Goal: Task Accomplishment & Management: Manage account settings

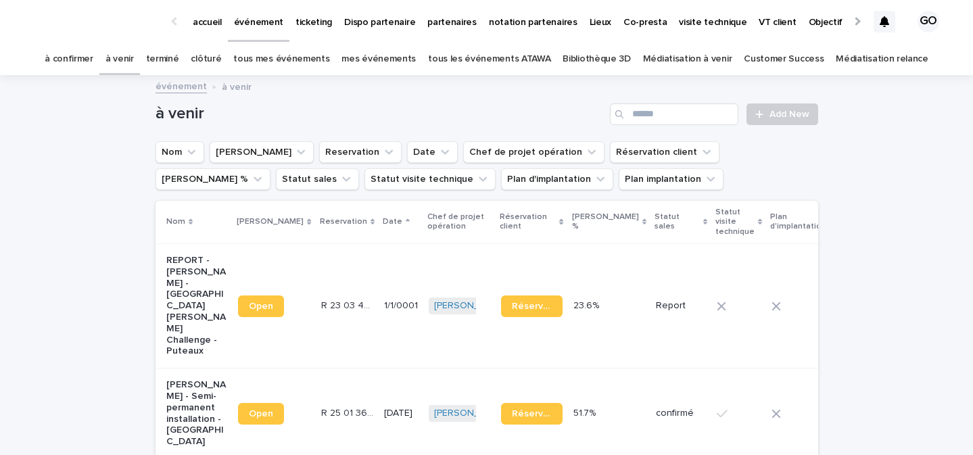
click at [212, 26] on p "accueil" at bounding box center [207, 14] width 29 height 28
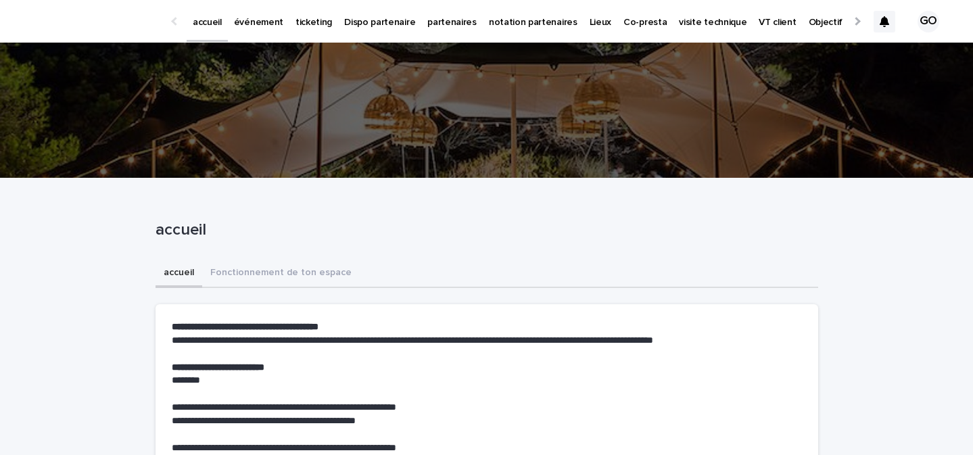
click at [251, 28] on link "événement" at bounding box center [259, 21] width 62 height 42
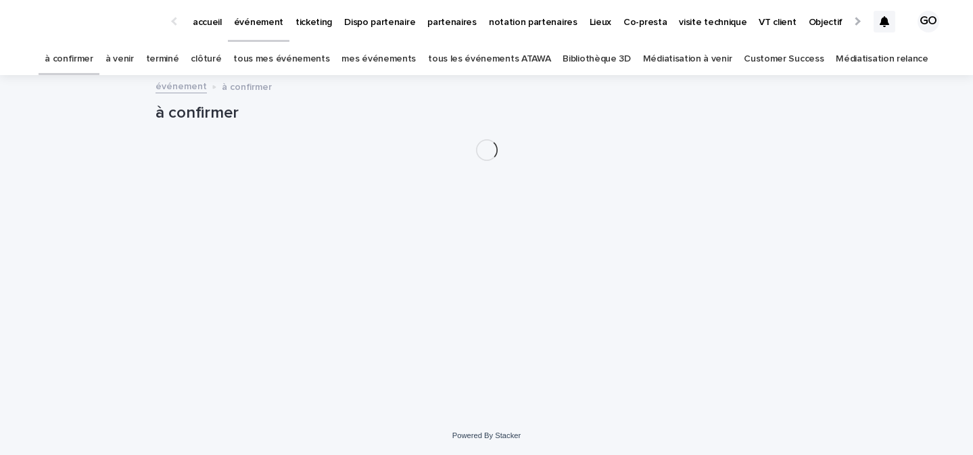
click at [220, 25] on p "accueil" at bounding box center [207, 14] width 29 height 28
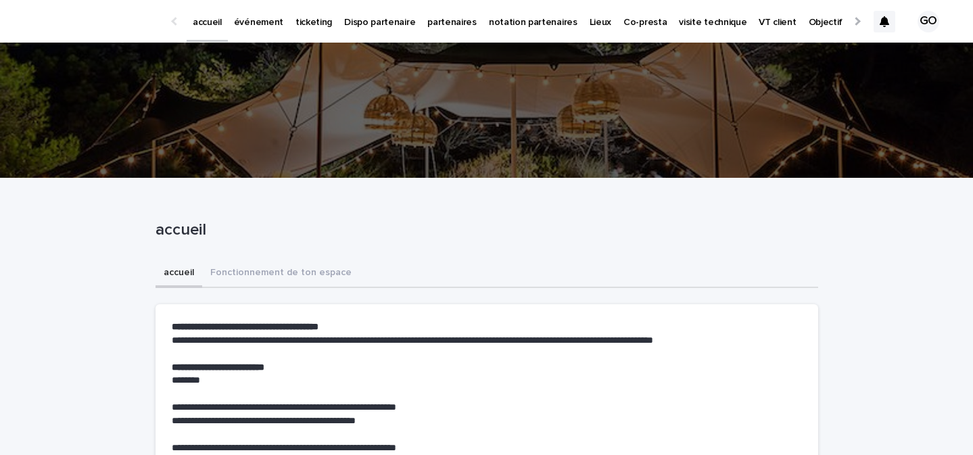
click at [264, 28] on link "événement" at bounding box center [259, 21] width 62 height 42
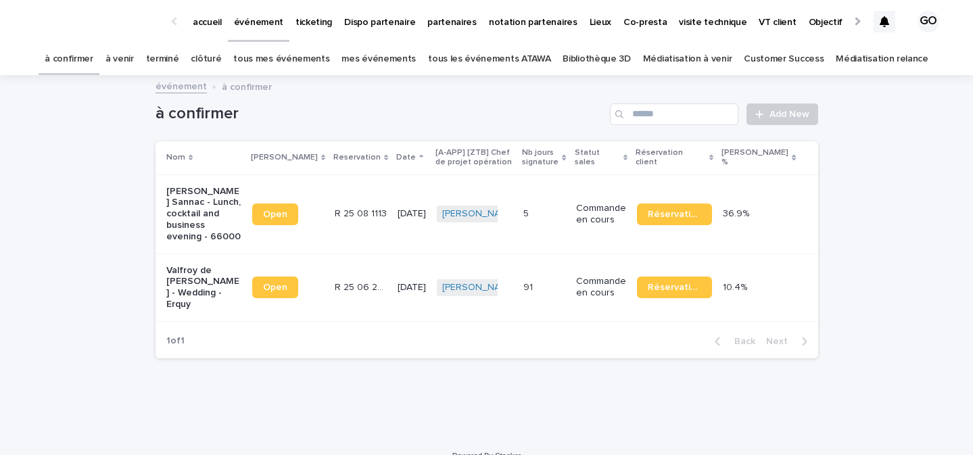
click at [134, 61] on link "à venir" at bounding box center [119, 59] width 28 height 32
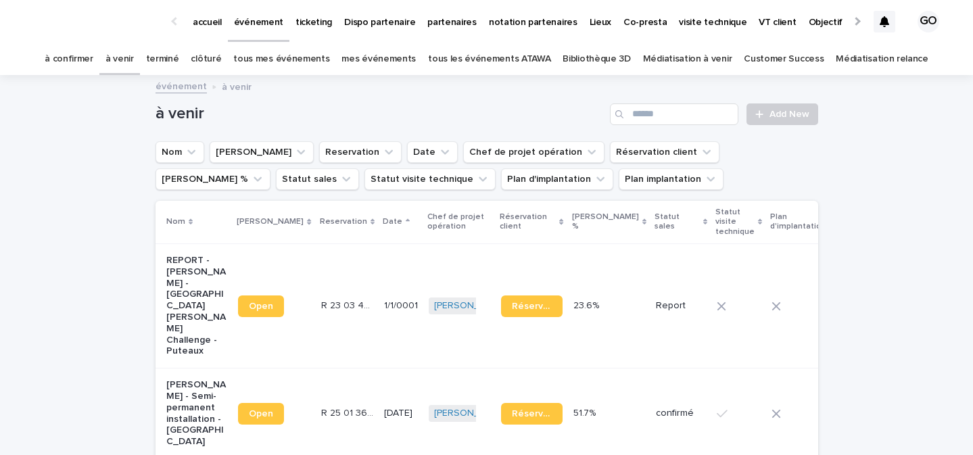
click at [99, 60] on div "à confirmer" at bounding box center [69, 59] width 61 height 32
click at [176, 52] on link "terminé" at bounding box center [162, 59] width 33 height 32
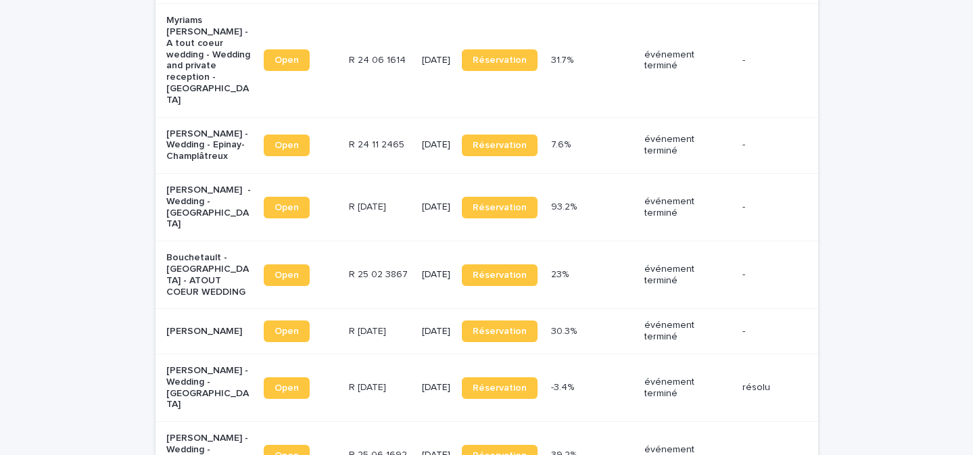
scroll to position [1309, 0]
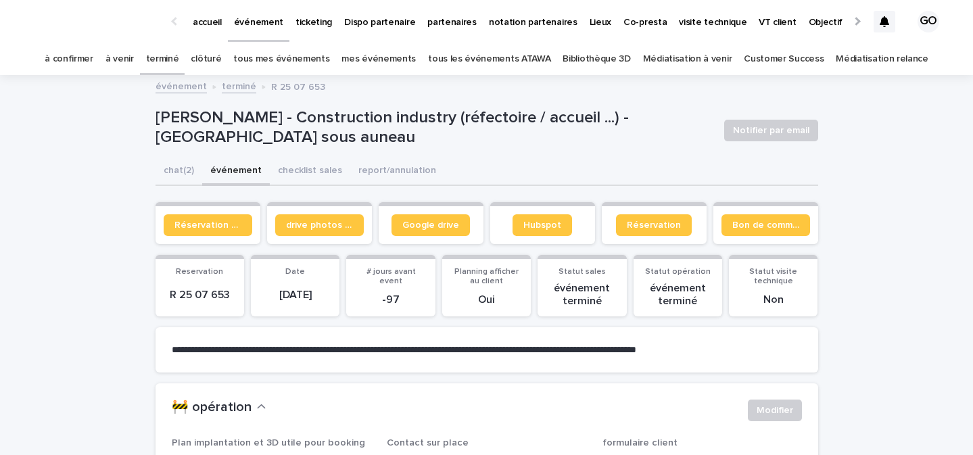
click at [888, 21] on icon at bounding box center [884, 21] width 9 height 11
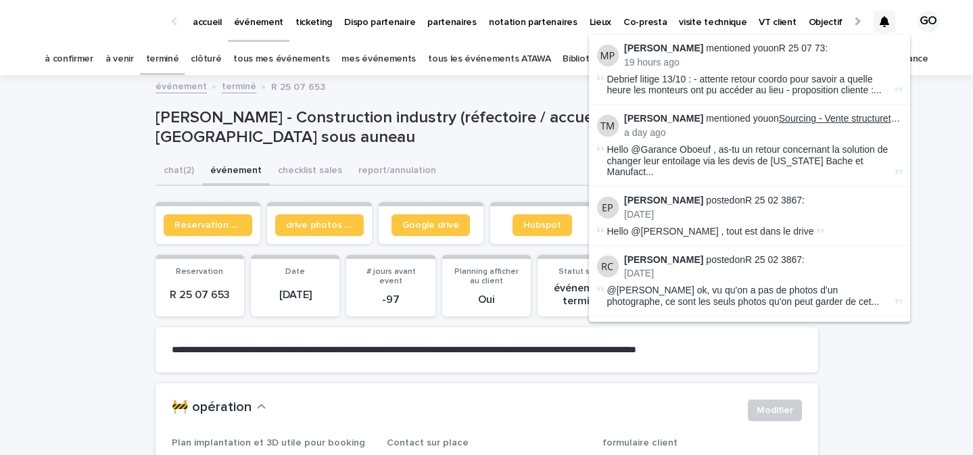
click at [869, 120] on link "Sourcing - Vente structurette 3*6 lestée - seconde main" at bounding box center [895, 118] width 232 height 11
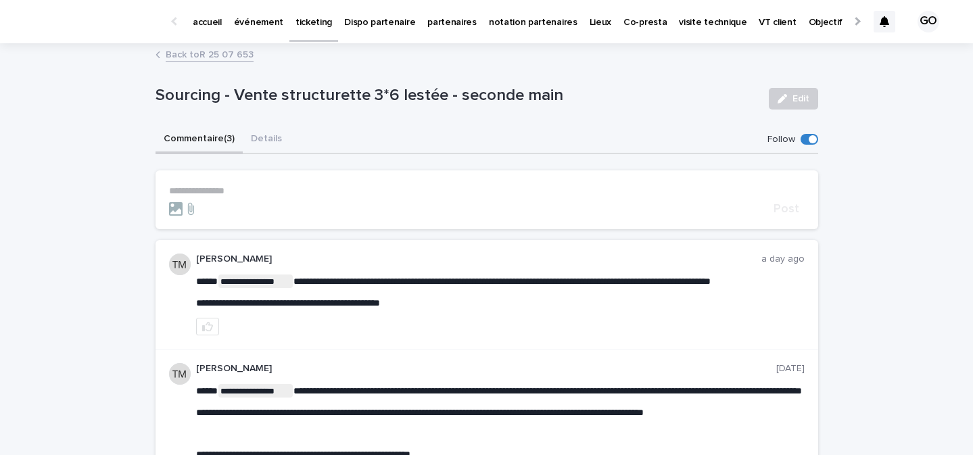
click at [874, 17] on div at bounding box center [885, 22] width 22 height 22
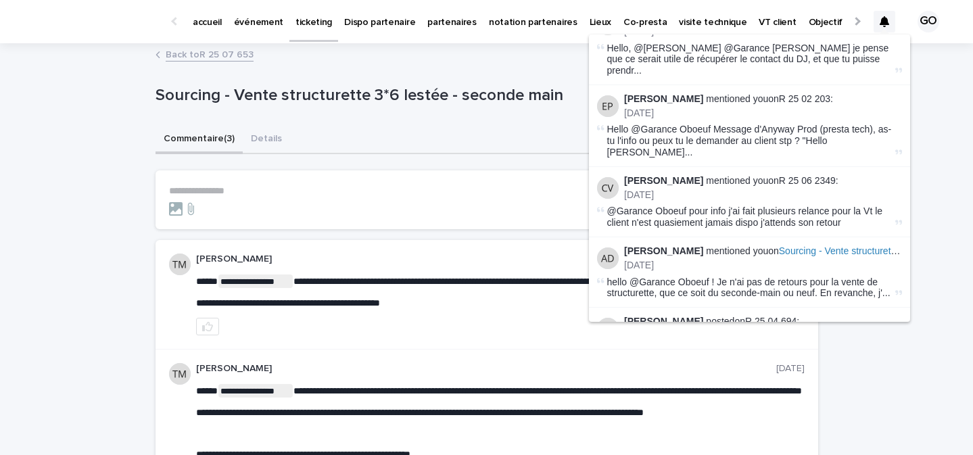
scroll to position [553, 0]
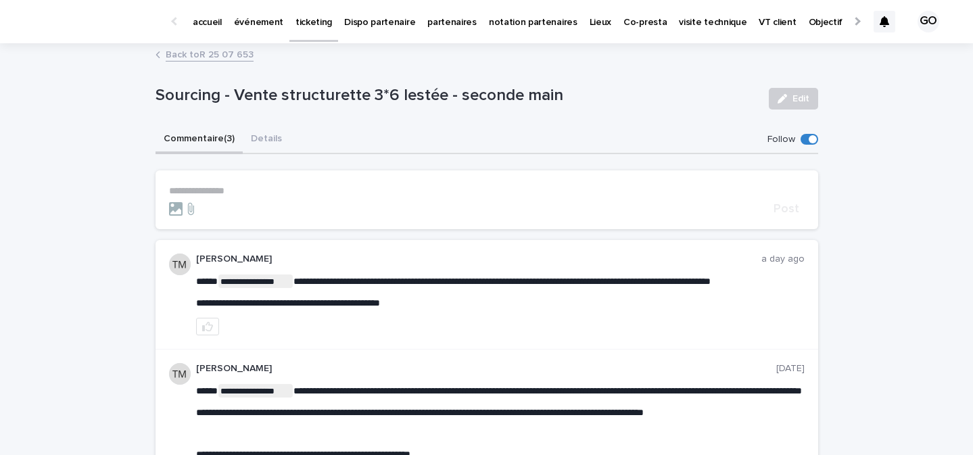
click at [306, 25] on p "ticketing" at bounding box center [313, 14] width 37 height 28
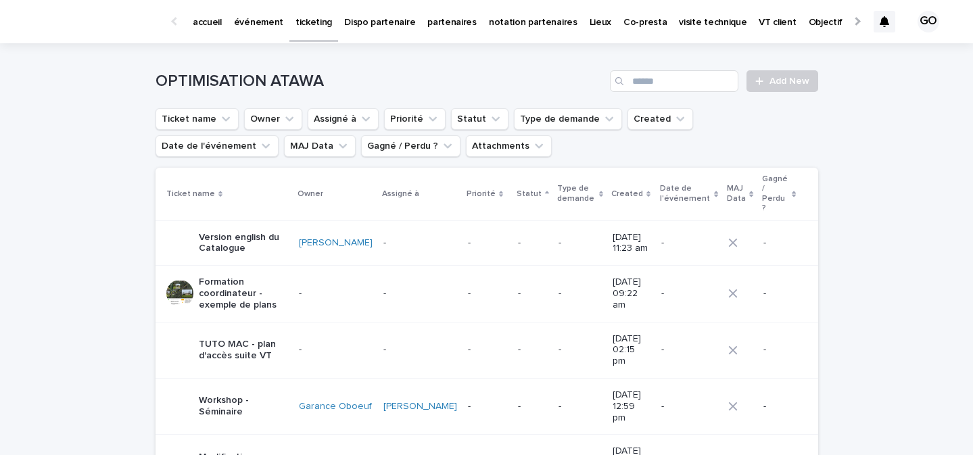
click at [256, 25] on p "événement" at bounding box center [258, 14] width 49 height 28
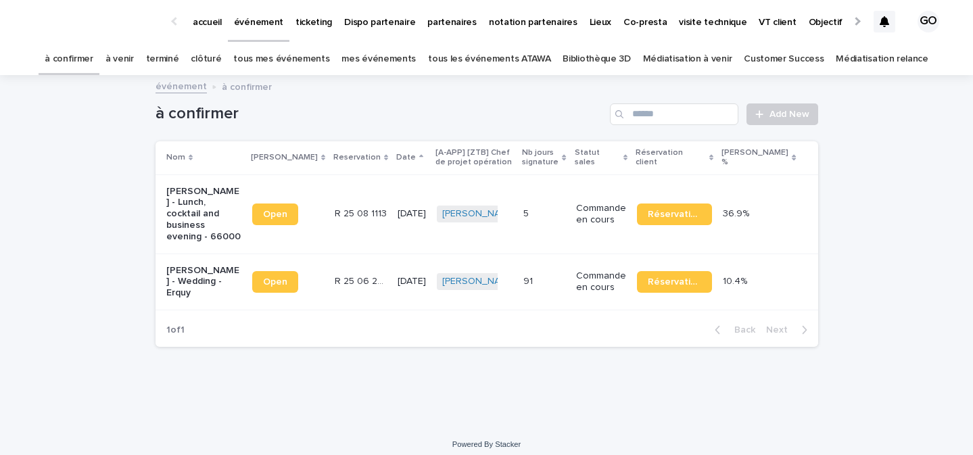
click at [193, 181] on div "[PERSON_NAME] Sannac - Lunch, cocktail and business evening - 66000" at bounding box center [203, 215] width 75 height 68
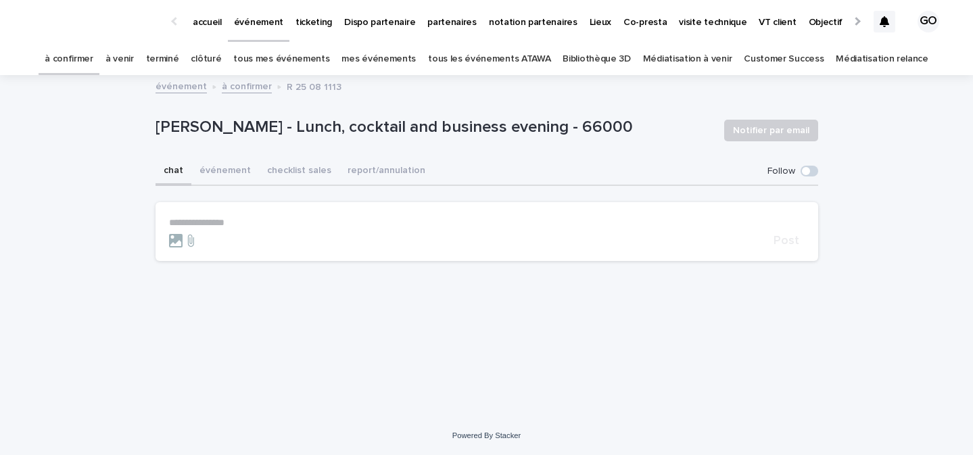
click at [811, 172] on span at bounding box center [810, 171] width 18 height 11
click at [232, 171] on button "événement" at bounding box center [225, 172] width 68 height 28
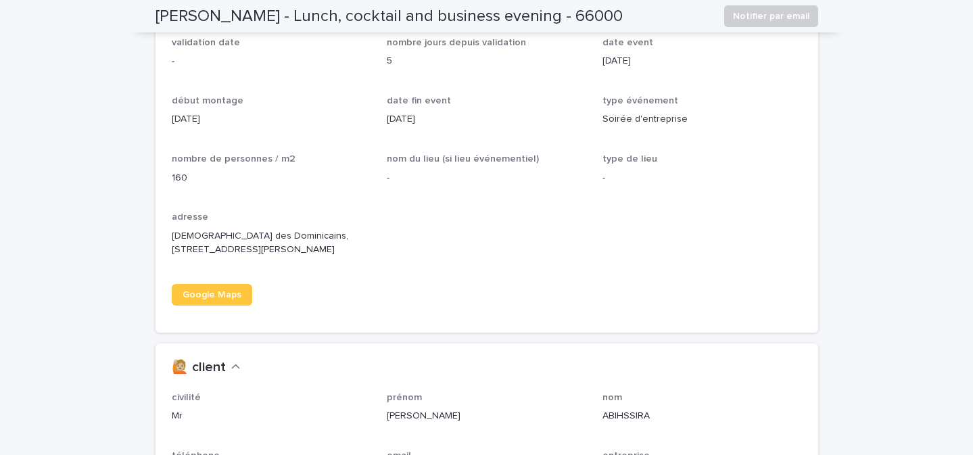
scroll to position [875, 0]
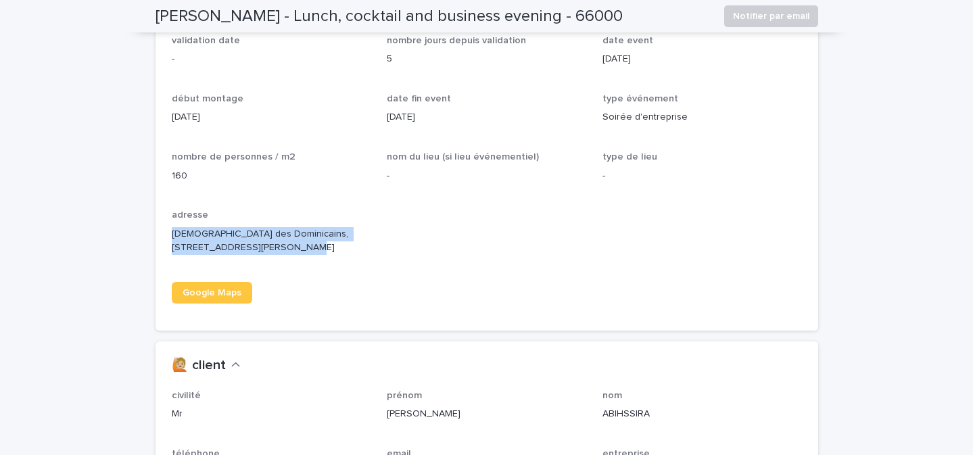
drag, startPoint x: 307, startPoint y: 244, endPoint x: 170, endPoint y: 229, distance: 138.1
click at [170, 229] on div "validation date - nombre jours depuis validation 5 date event 19/11/2025 début …" at bounding box center [487, 182] width 663 height 295
copy p "Église des Dominicains, 6 Rue François Rabelais PERPIGNAN 66000"
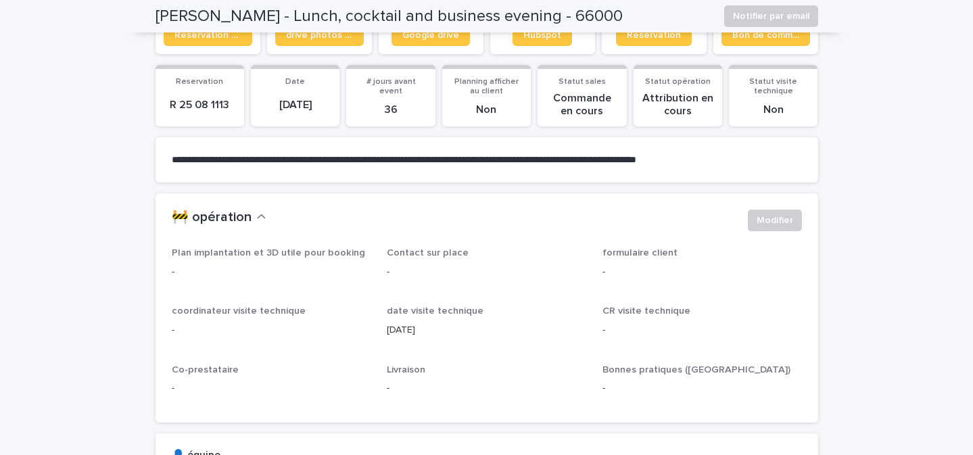
scroll to position [135, 0]
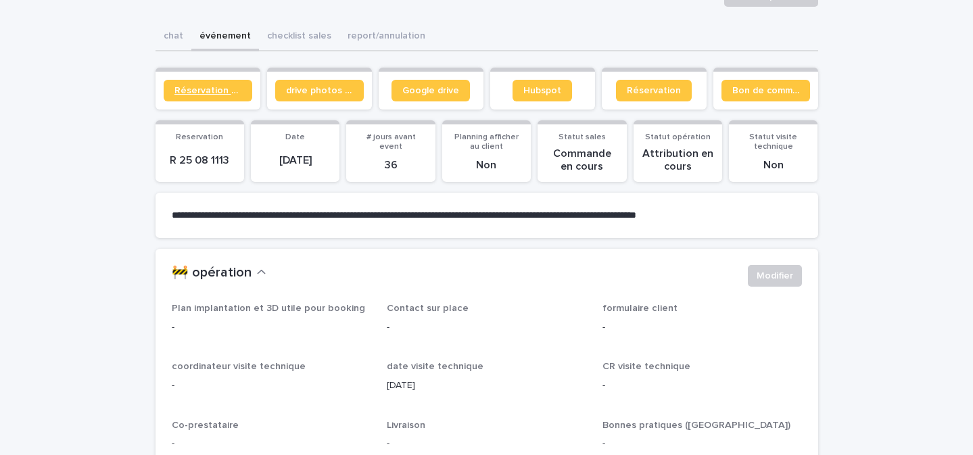
click at [216, 93] on span "Réservation client" at bounding box center [207, 90] width 67 height 9
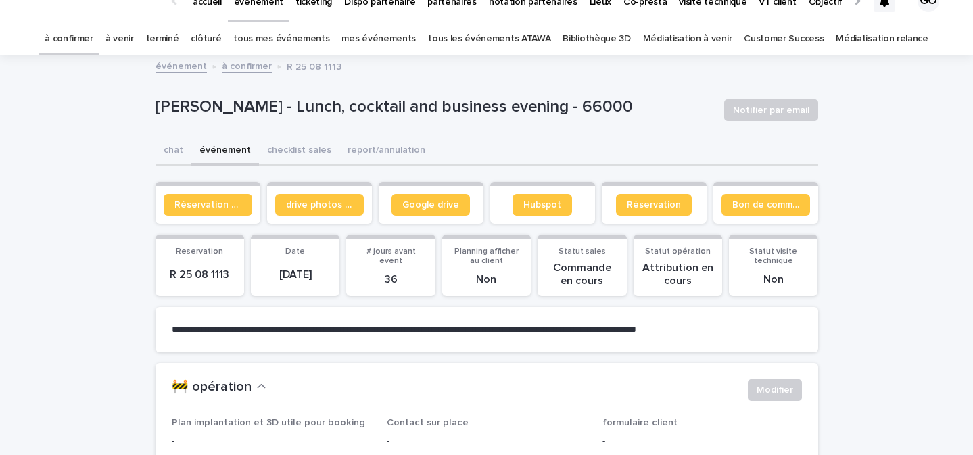
scroll to position [24, 0]
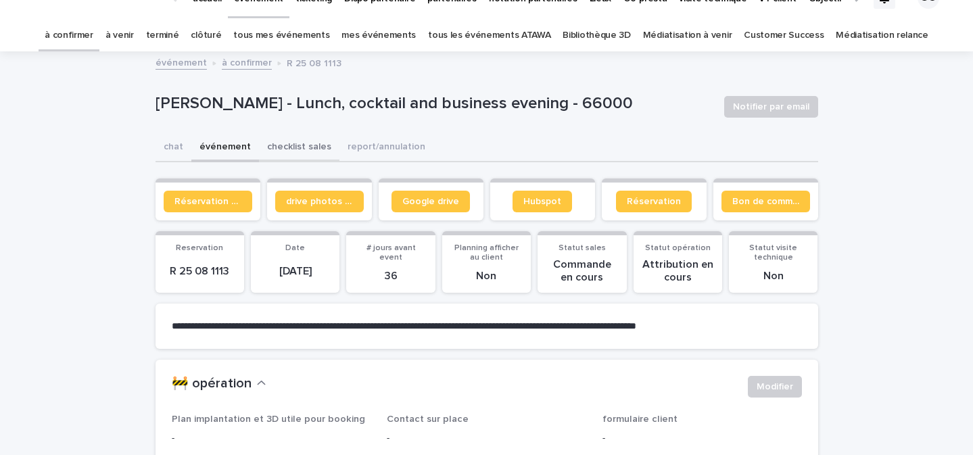
click at [299, 143] on button "checklist sales" at bounding box center [299, 148] width 80 height 28
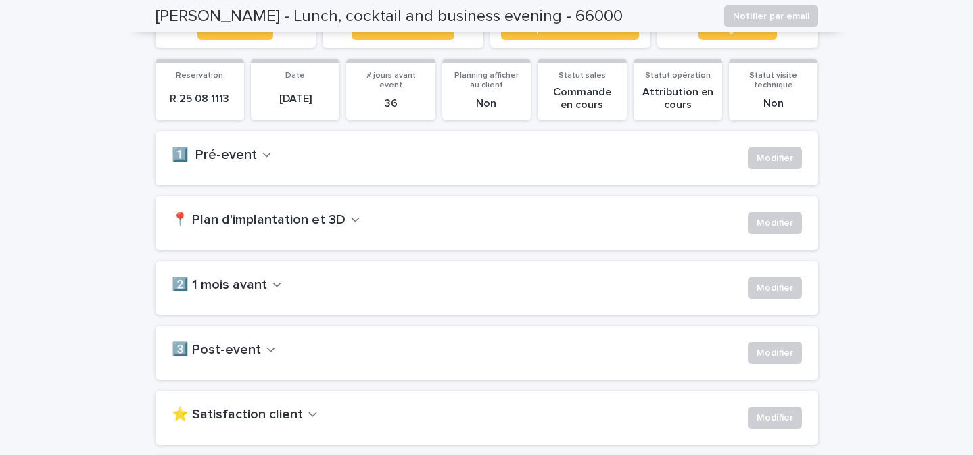
click at [292, 213] on h2 "📍 Plan d'implantation et 3D" at bounding box center [259, 220] width 174 height 16
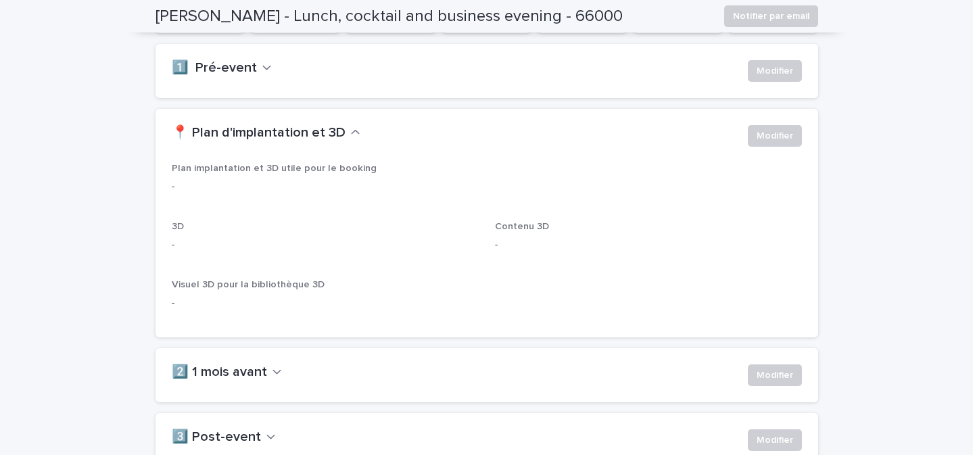
scroll to position [283, 0]
click at [768, 139] on span "Modifier" at bounding box center [775, 136] width 37 height 14
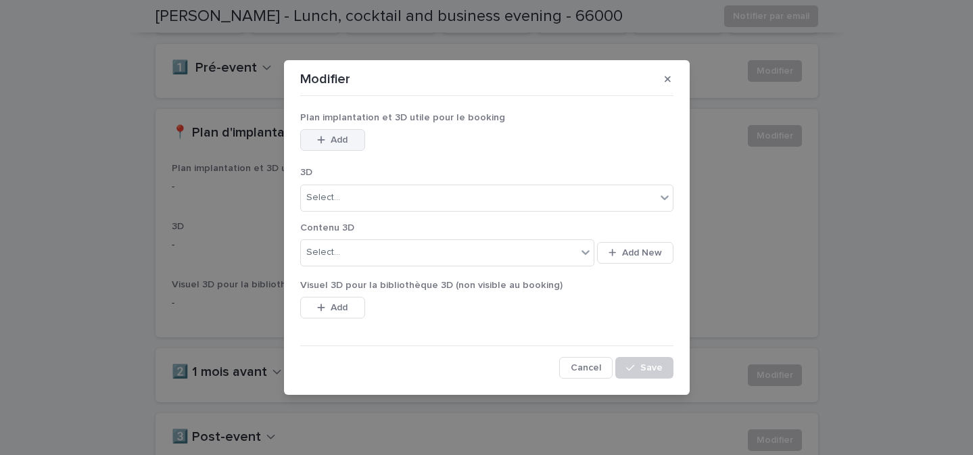
click at [329, 144] on button "Add" at bounding box center [332, 140] width 65 height 22
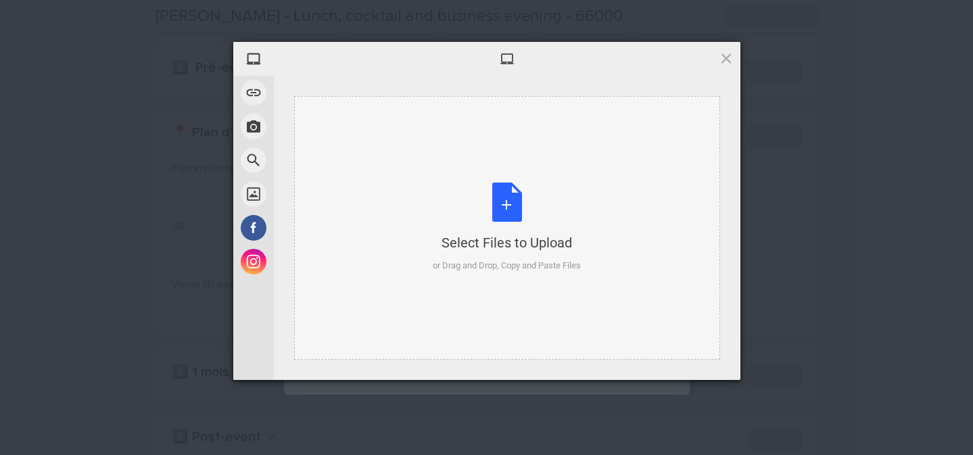
click at [475, 197] on div "Select Files to Upload or Drag and Drop, Copy and Paste Files" at bounding box center [507, 228] width 148 height 90
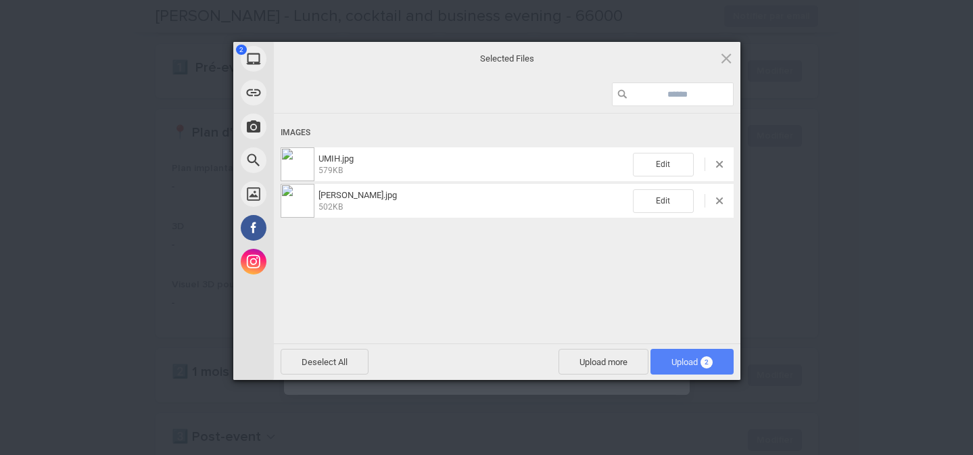
click at [685, 362] on span "Upload 2" at bounding box center [691, 362] width 41 height 10
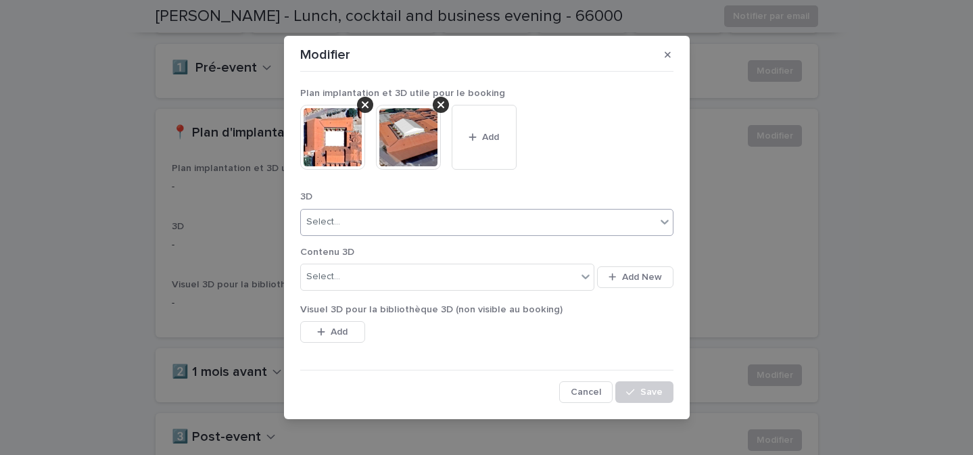
click at [349, 213] on div "Select..." at bounding box center [478, 222] width 355 height 22
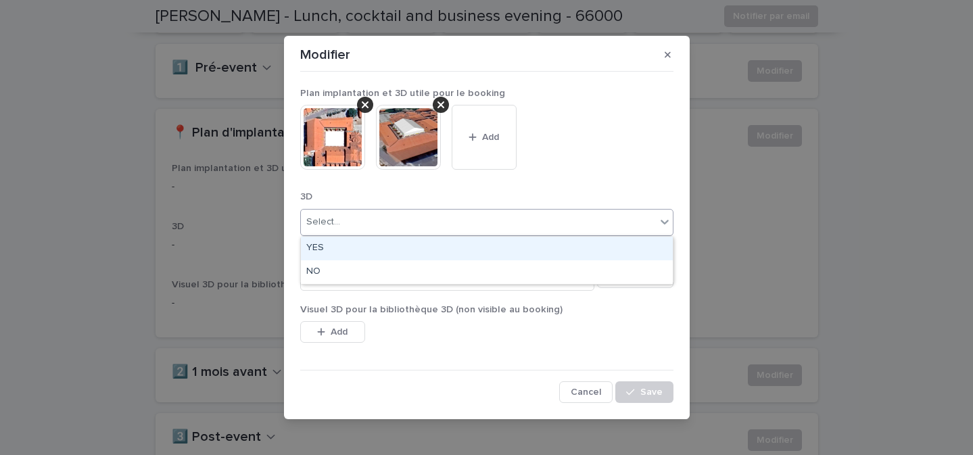
click at [337, 237] on div "YES" at bounding box center [487, 249] width 372 height 24
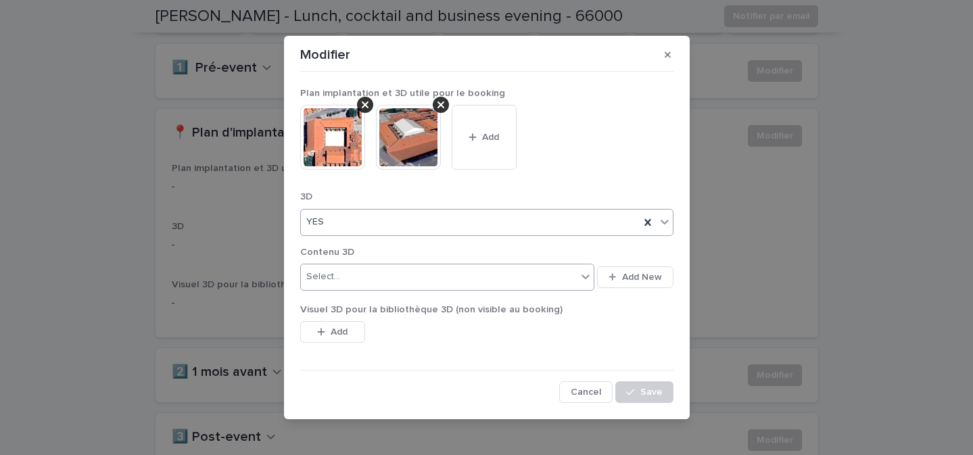
click at [338, 270] on div "Select..." at bounding box center [323, 277] width 34 height 14
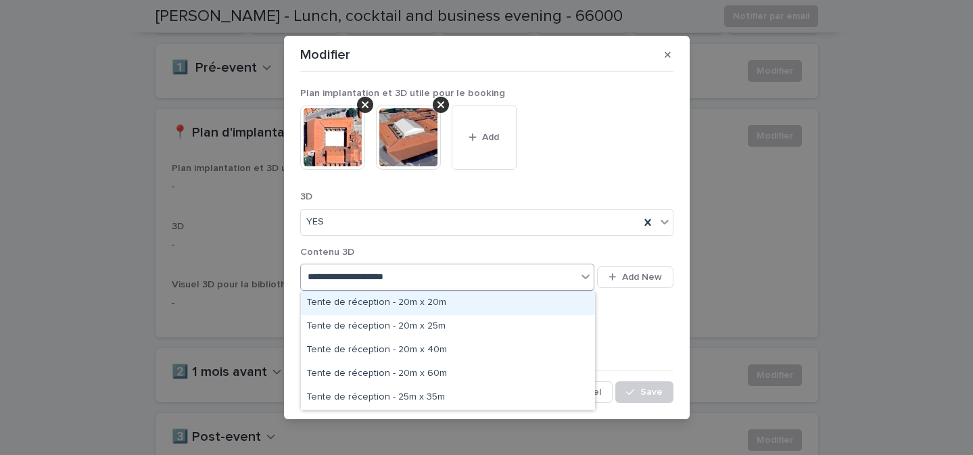
type input "**********"
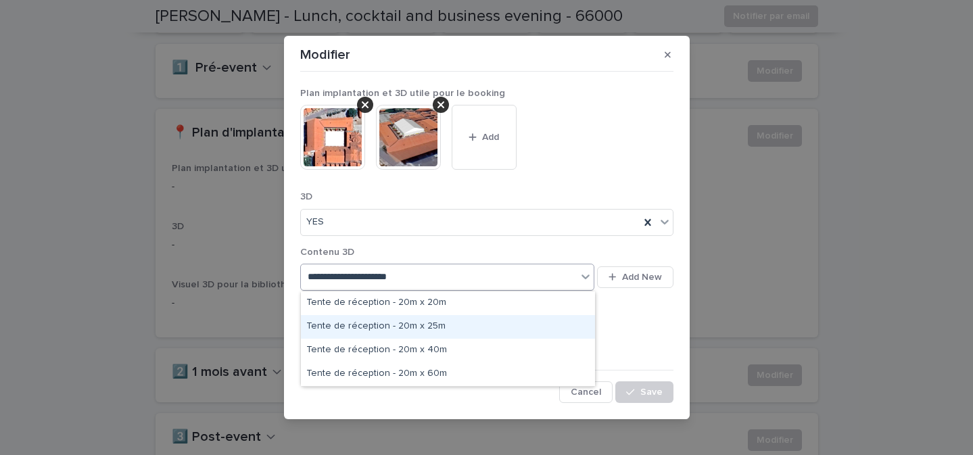
click at [345, 322] on div "Tente de réception - 20m x 25m" at bounding box center [448, 327] width 294 height 24
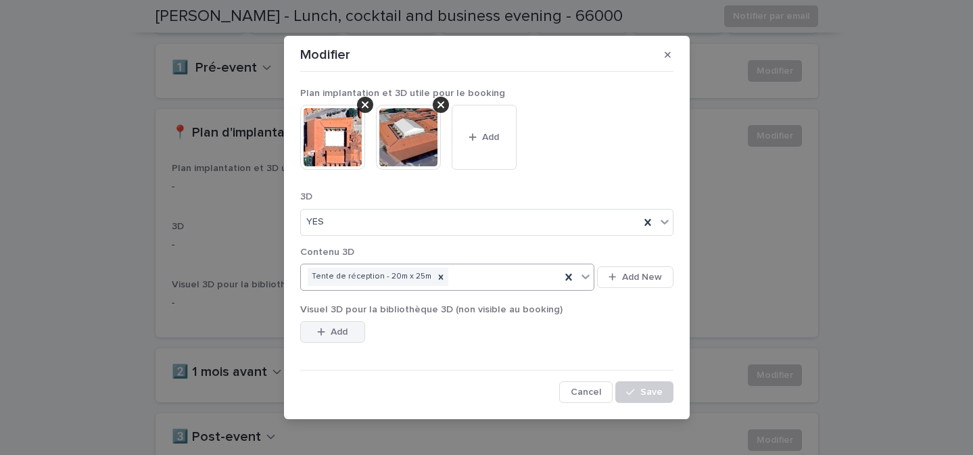
click at [342, 333] on span "Add" at bounding box center [339, 331] width 17 height 9
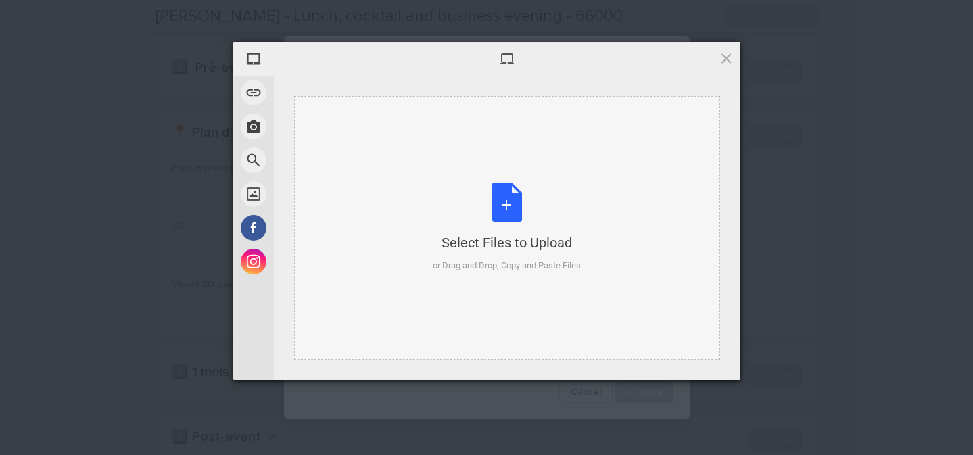
click at [512, 213] on div "Select Files to Upload or Drag and Drop, Copy and Paste Files" at bounding box center [507, 228] width 148 height 90
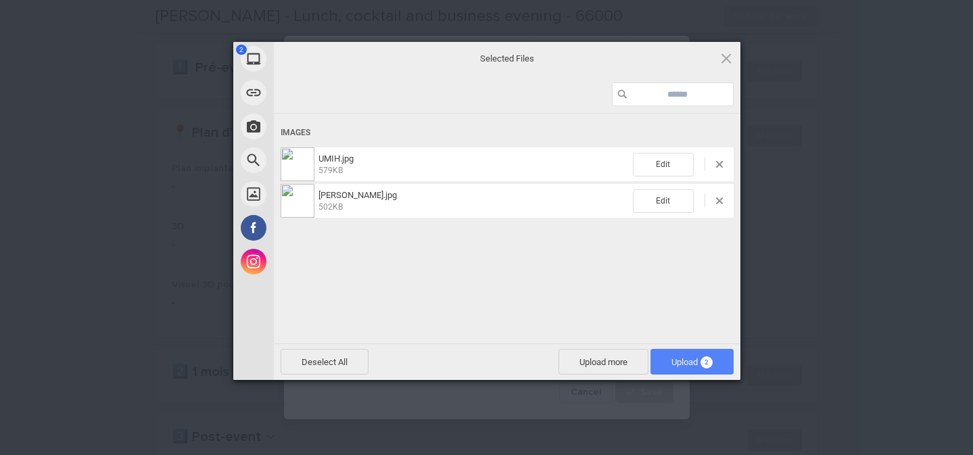
click at [696, 357] on span "Upload 2" at bounding box center [691, 362] width 41 height 10
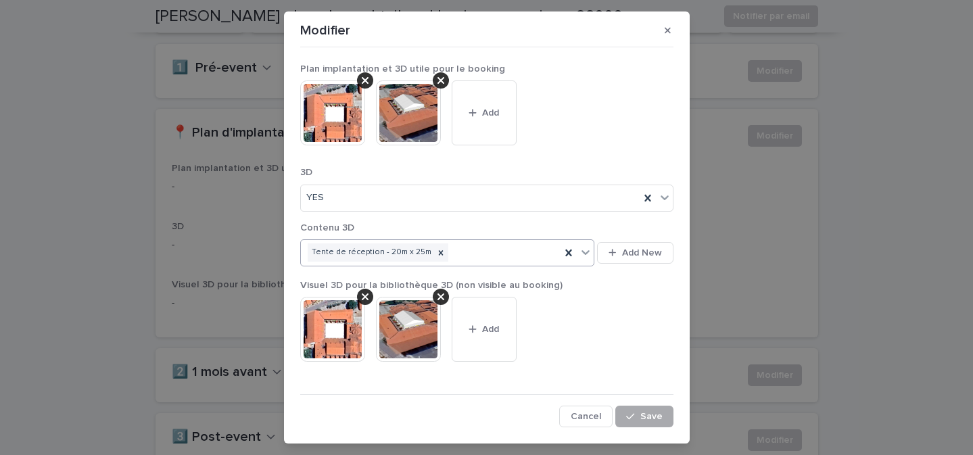
click at [642, 411] on button "Save" at bounding box center [643, 417] width 57 height 22
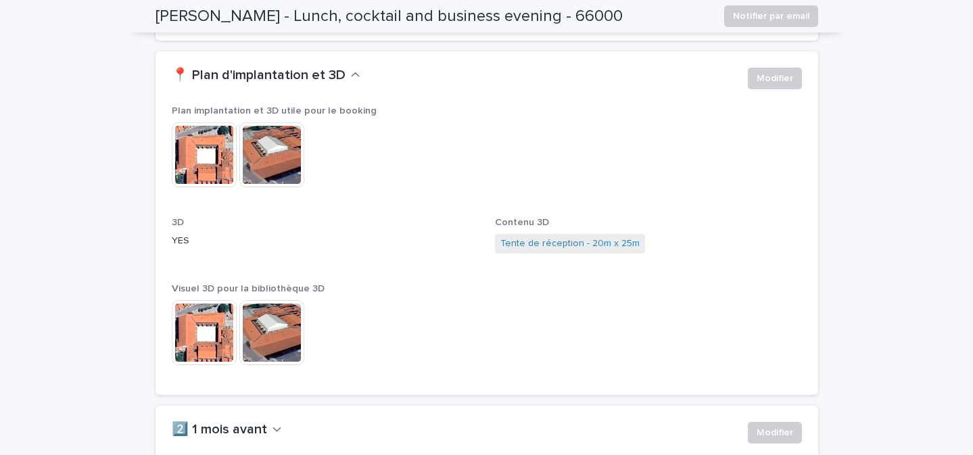
scroll to position [0, 0]
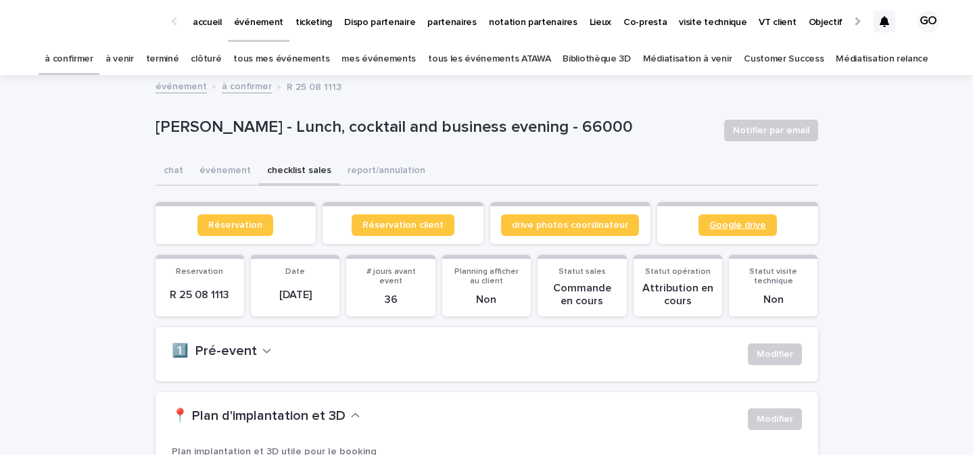
click at [713, 220] on span "Google drive" at bounding box center [737, 224] width 57 height 9
